Goal: Task Accomplishment & Management: Use online tool/utility

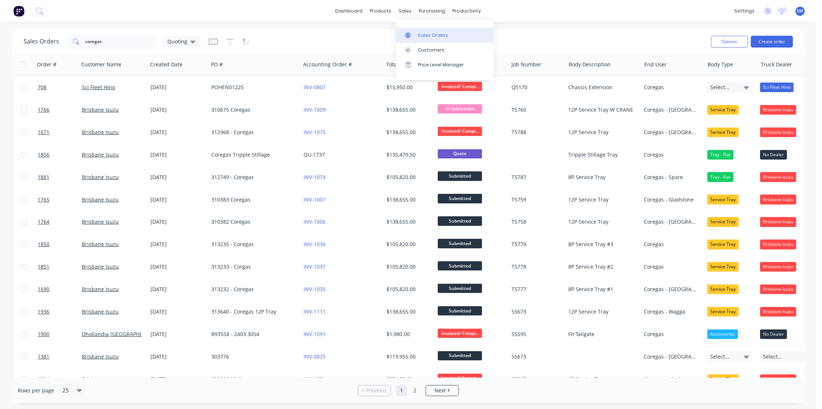
click at [433, 36] on div "Sales Orders" at bounding box center [433, 35] width 30 height 7
click at [289, 38] on div "Sales Orders coregas Quoting" at bounding box center [364, 41] width 681 height 18
click at [425, 37] on div "Sales Orders" at bounding box center [433, 35] width 30 height 7
click at [779, 37] on button "Create order" at bounding box center [772, 42] width 42 height 12
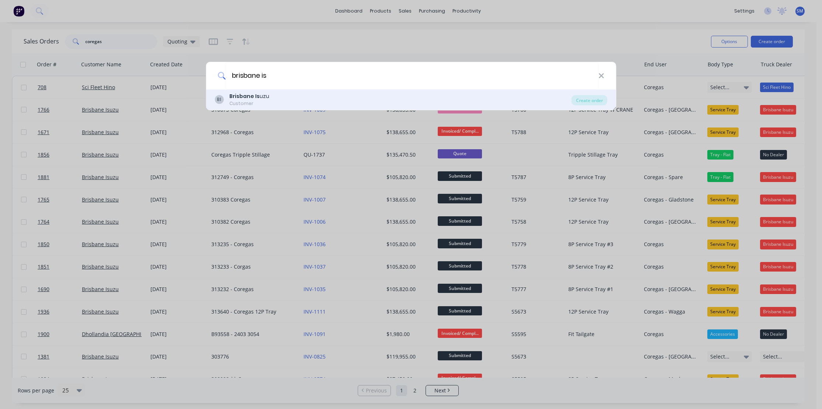
type input "brisbane is"
click at [247, 96] on b "Brisbane Is" at bounding box center [244, 96] width 30 height 7
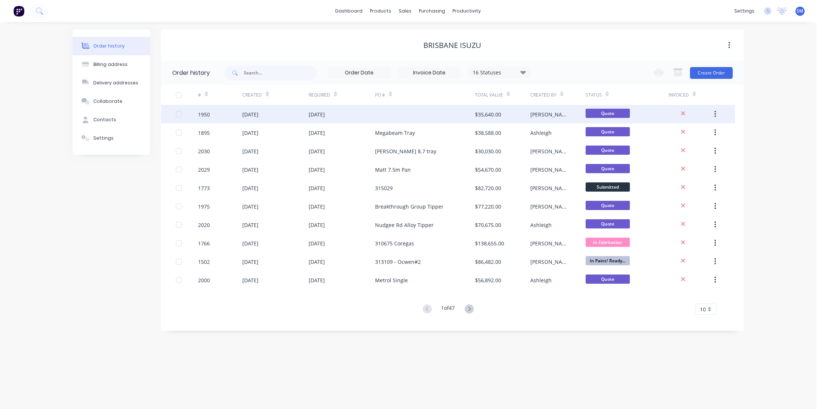
click at [318, 113] on div "[DATE]" at bounding box center [317, 115] width 16 height 8
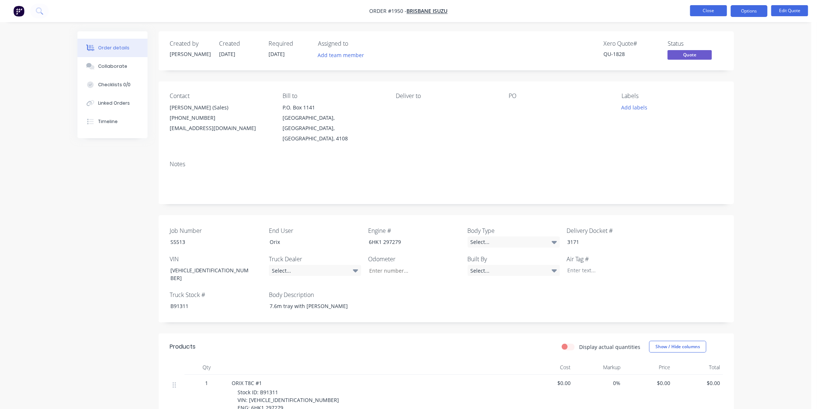
click at [705, 9] on button "Close" at bounding box center [708, 10] width 37 height 11
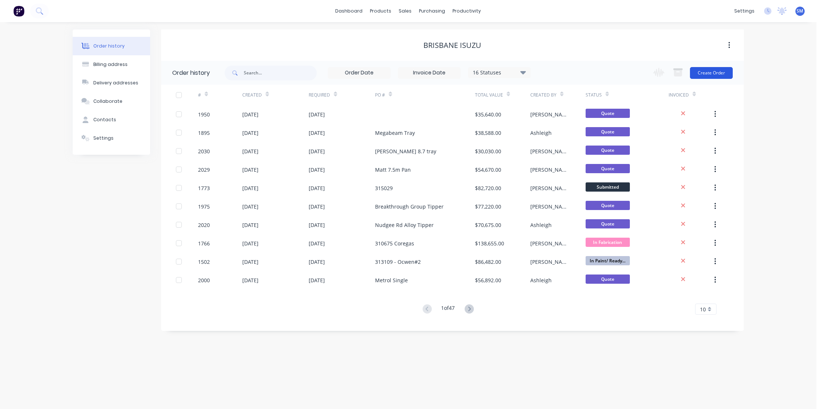
click at [721, 69] on button "Create Order" at bounding box center [711, 73] width 43 height 12
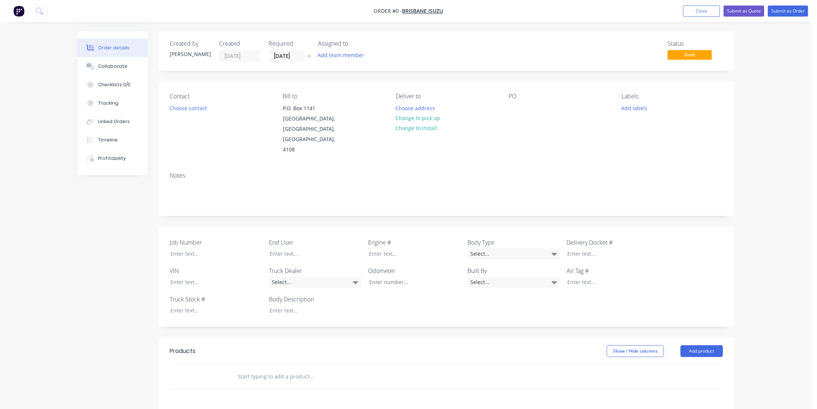
click at [526, 111] on div "PO" at bounding box center [558, 124] width 101 height 62
click at [518, 107] on div at bounding box center [514, 108] width 12 height 11
click at [513, 108] on div at bounding box center [514, 108] width 12 height 11
